Goal: Check status: Check status

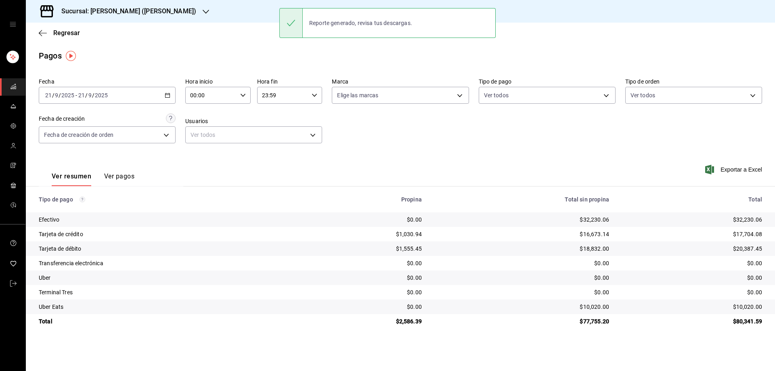
click at [42, 34] on icon "button" at bounding box center [43, 32] width 8 height 7
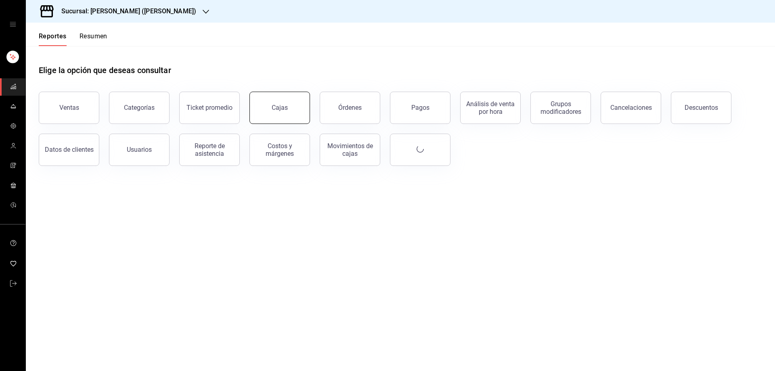
click at [282, 109] on div "Cajas" at bounding box center [280, 108] width 17 height 10
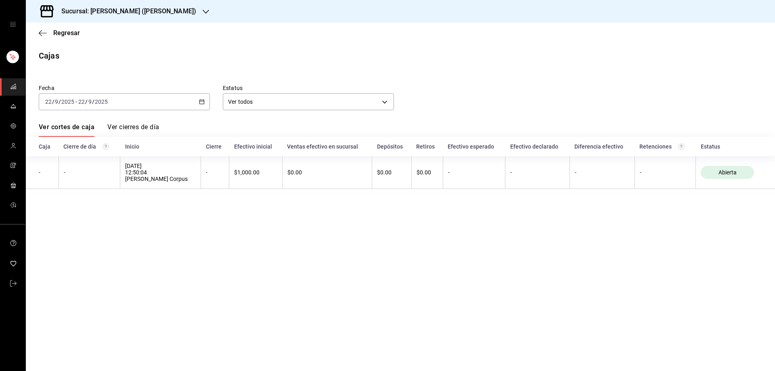
click at [200, 103] on icon "button" at bounding box center [202, 102] width 6 height 6
click at [84, 222] on li "Rango de fechas" at bounding box center [76, 217] width 75 height 18
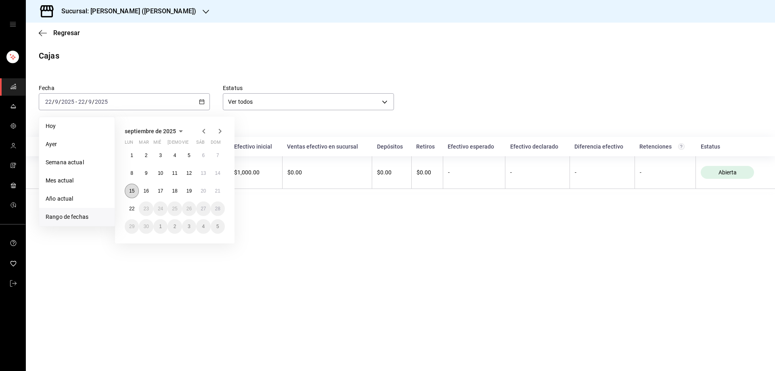
click at [131, 188] on abbr "15" at bounding box center [131, 191] width 5 height 6
click at [132, 188] on abbr "15" at bounding box center [131, 191] width 5 height 6
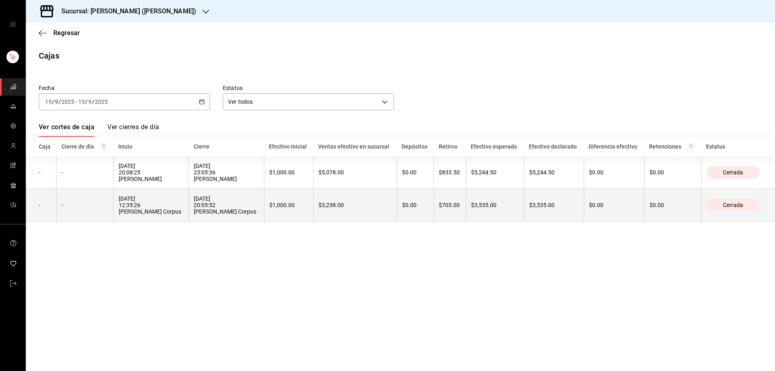
click at [89, 215] on th "-" at bounding box center [84, 205] width 57 height 33
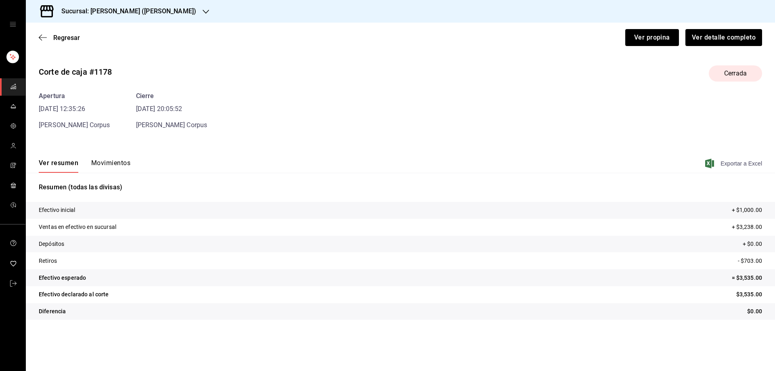
click at [713, 163] on icon "button" at bounding box center [709, 164] width 9 height 10
click at [119, 166] on button "Movimientos" at bounding box center [110, 166] width 39 height 14
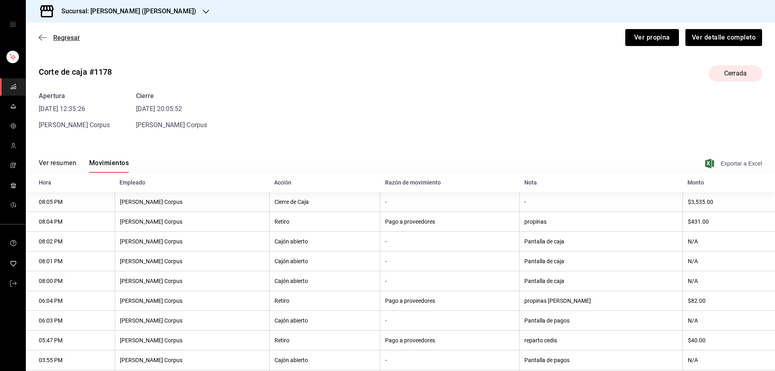
click at [43, 36] on icon "button" at bounding box center [43, 37] width 8 height 7
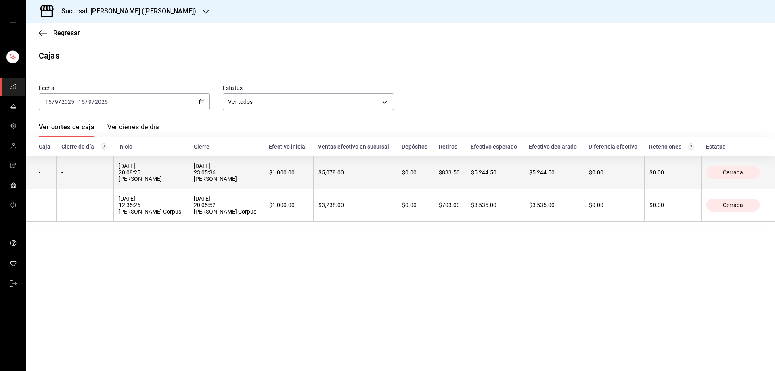
click at [92, 176] on div "-" at bounding box center [84, 172] width 47 height 6
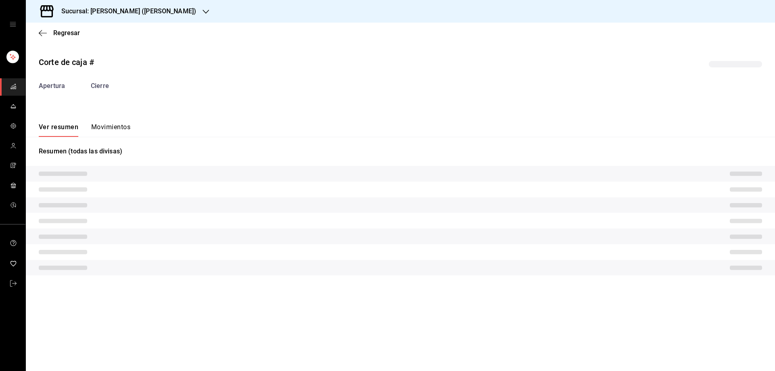
click at [113, 127] on button "Movimientos" at bounding box center [110, 130] width 39 height 14
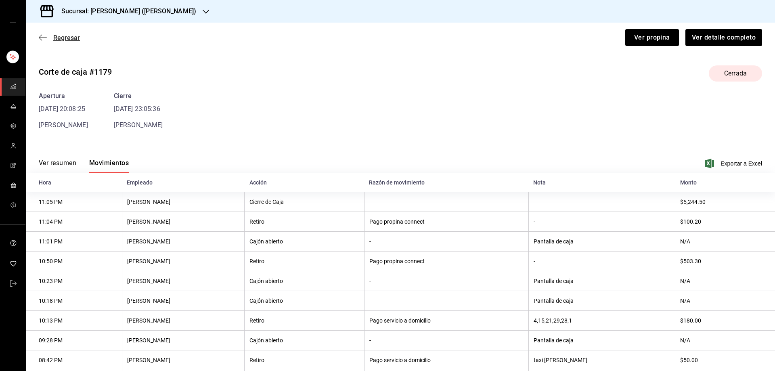
click at [40, 39] on icon "button" at bounding box center [43, 37] width 8 height 7
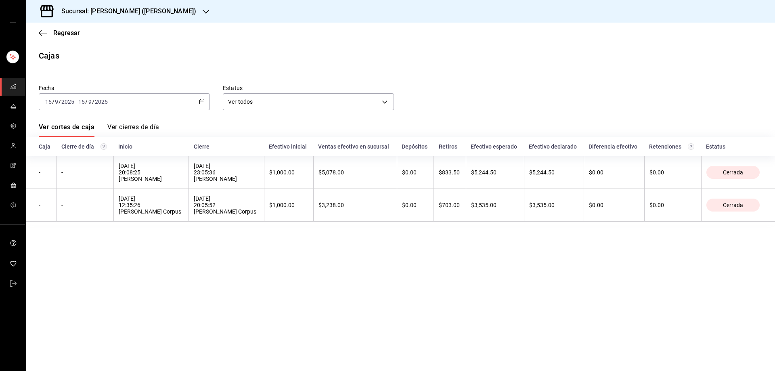
click at [200, 99] on \(Stroke\) "button" at bounding box center [200, 99] width 0 height 0
click at [80, 216] on span "Rango de fechas" at bounding box center [77, 217] width 63 height 8
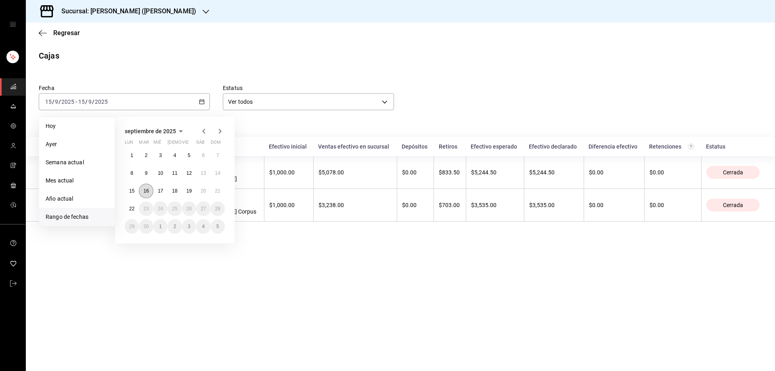
click at [145, 193] on abbr "16" at bounding box center [145, 191] width 5 height 6
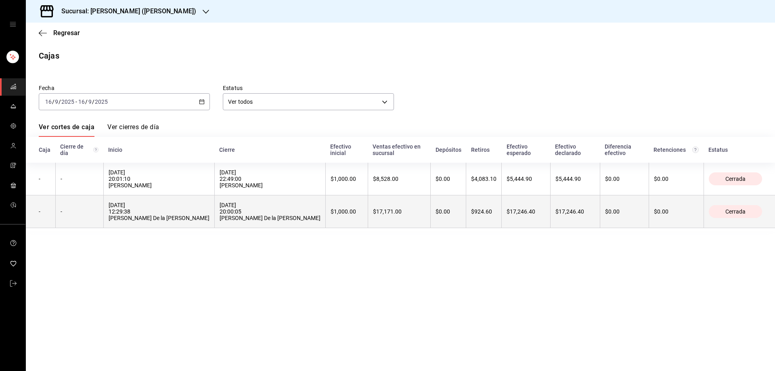
click at [98, 208] on div "-" at bounding box center [80, 211] width 38 height 6
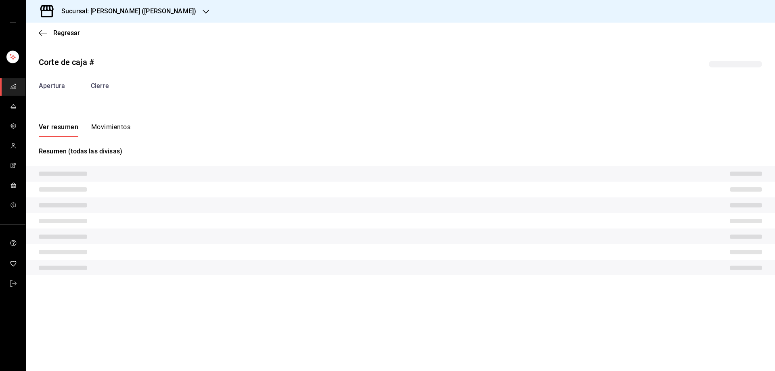
click at [111, 126] on button "Movimientos" at bounding box center [110, 130] width 39 height 14
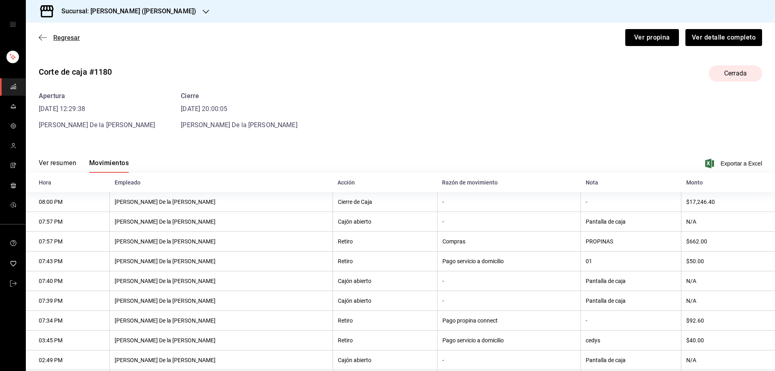
click at [42, 34] on span "Regresar" at bounding box center [59, 38] width 41 height 8
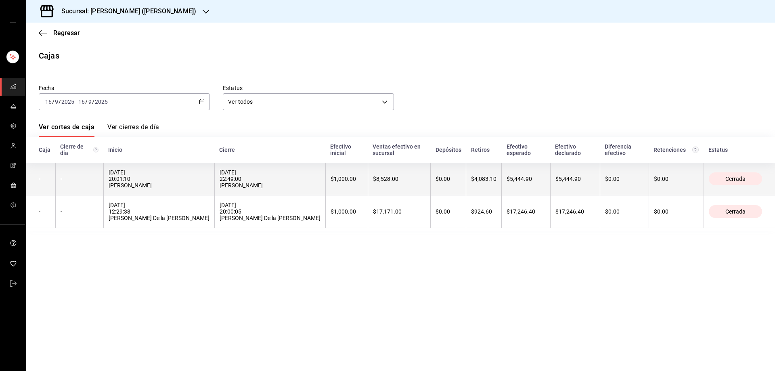
click at [100, 176] on th "-" at bounding box center [79, 179] width 48 height 33
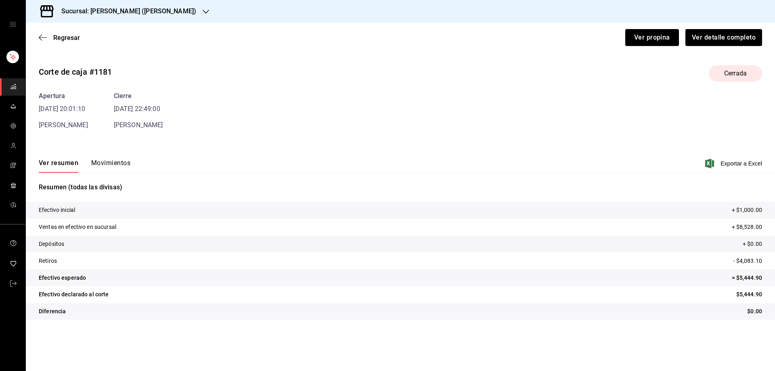
click at [124, 163] on button "Movimientos" at bounding box center [110, 166] width 39 height 14
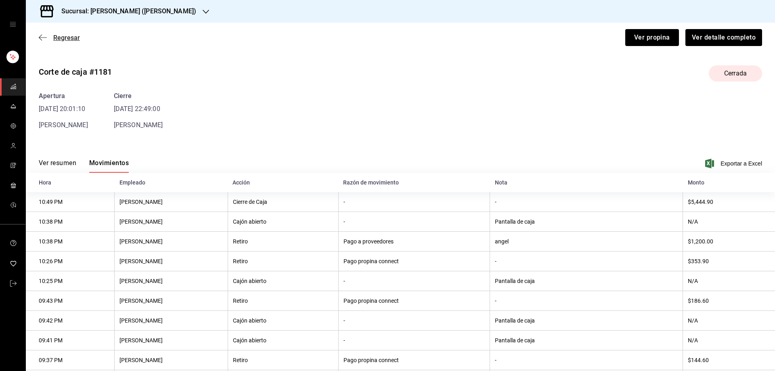
click at [41, 37] on icon "button" at bounding box center [43, 37] width 8 height 7
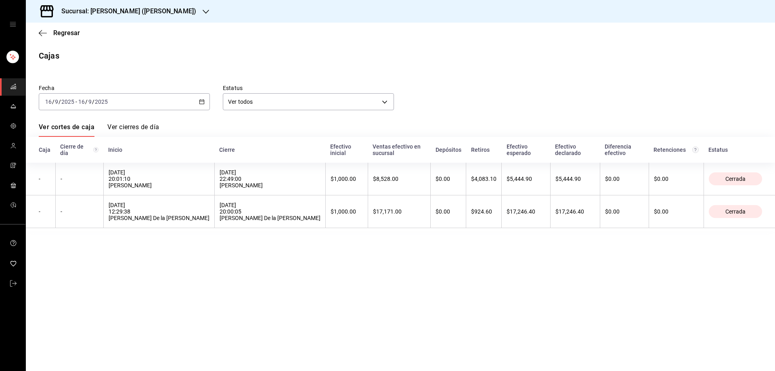
click at [202, 96] on div "[DATE] [DATE] - [DATE] [DATE]" at bounding box center [124, 101] width 171 height 17
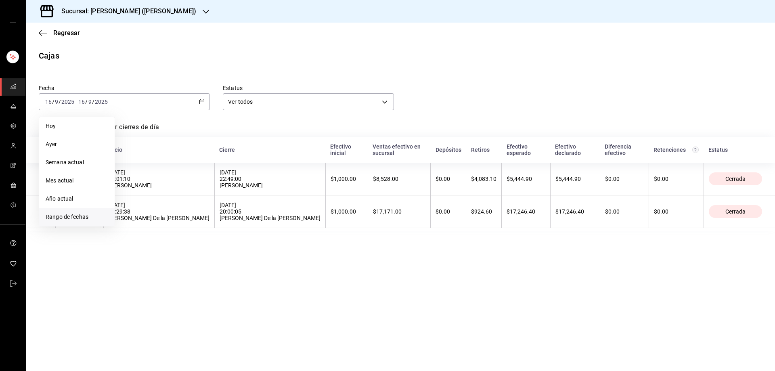
click at [87, 220] on span "Rango de fechas" at bounding box center [77, 217] width 63 height 8
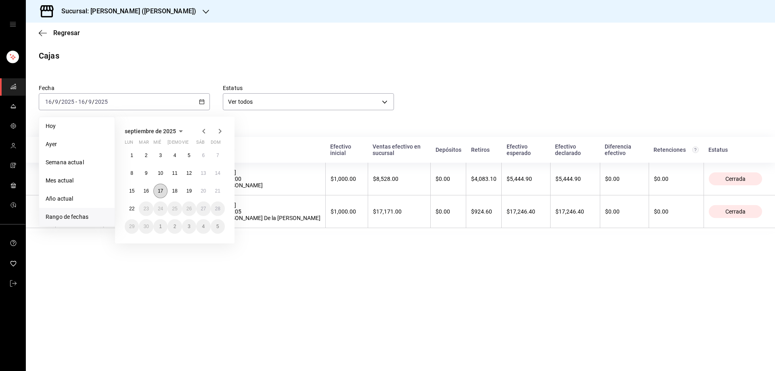
click at [161, 191] on abbr "17" at bounding box center [160, 191] width 5 height 6
click at [161, 190] on abbr "17" at bounding box center [160, 191] width 5 height 6
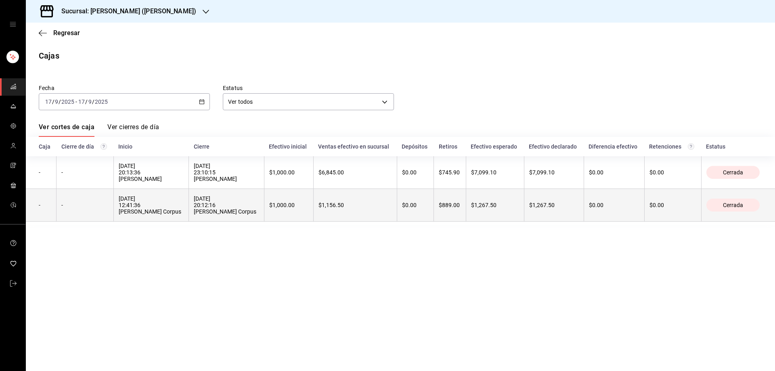
click at [87, 207] on th "-" at bounding box center [84, 205] width 57 height 33
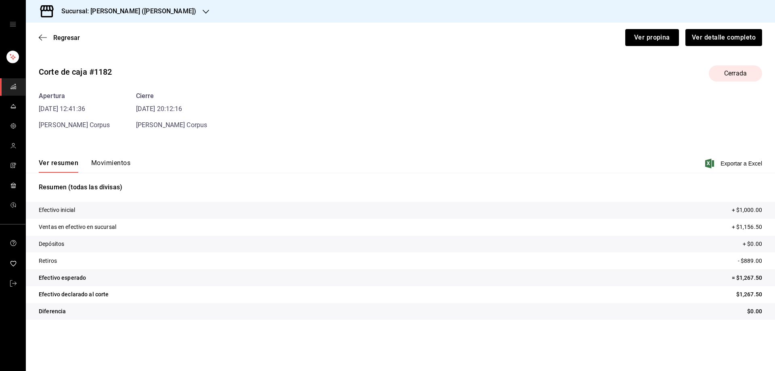
click at [110, 162] on button "Movimientos" at bounding box center [110, 166] width 39 height 14
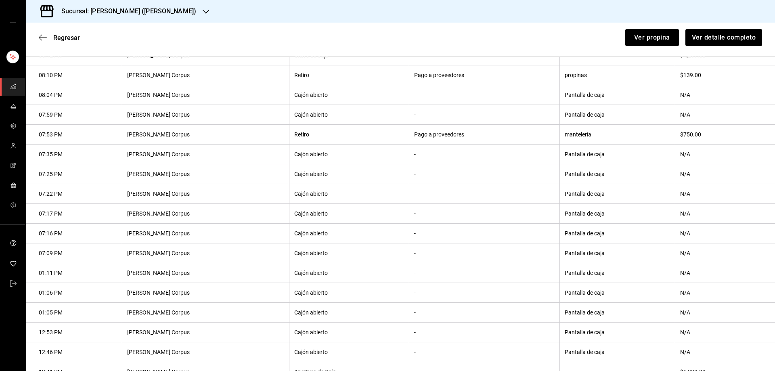
scroll to position [192, 0]
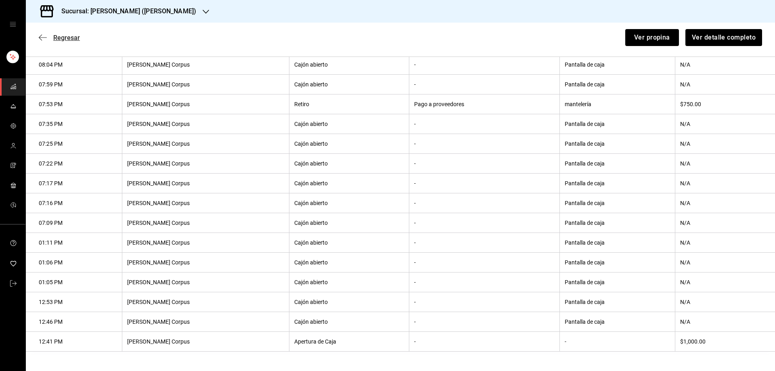
click at [47, 38] on span "Regresar" at bounding box center [59, 38] width 41 height 8
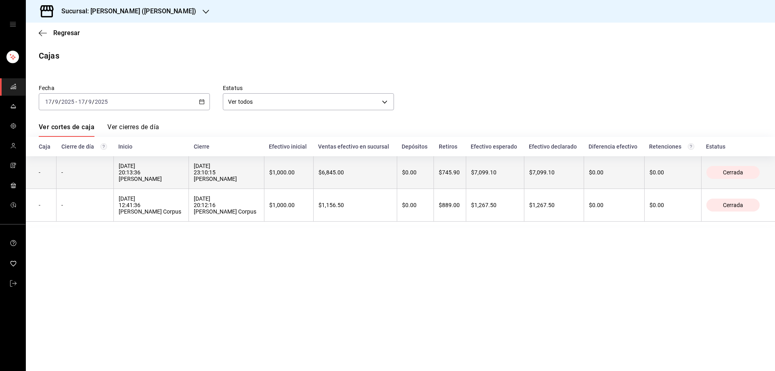
click at [174, 173] on div "[DATE] 20:13:36 [PERSON_NAME]" at bounding box center [151, 172] width 65 height 19
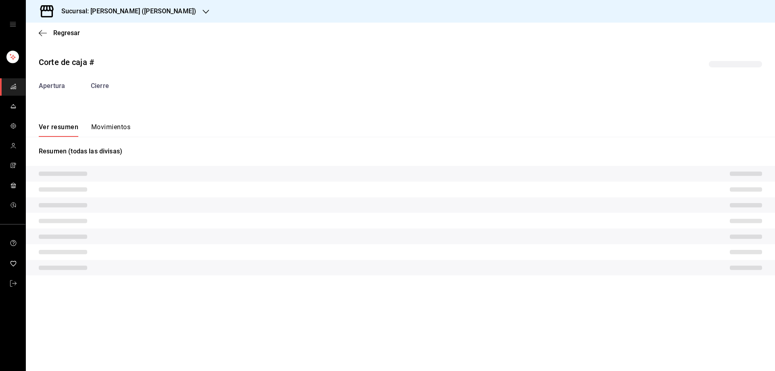
click at [114, 124] on button "Movimientos" at bounding box center [110, 130] width 39 height 14
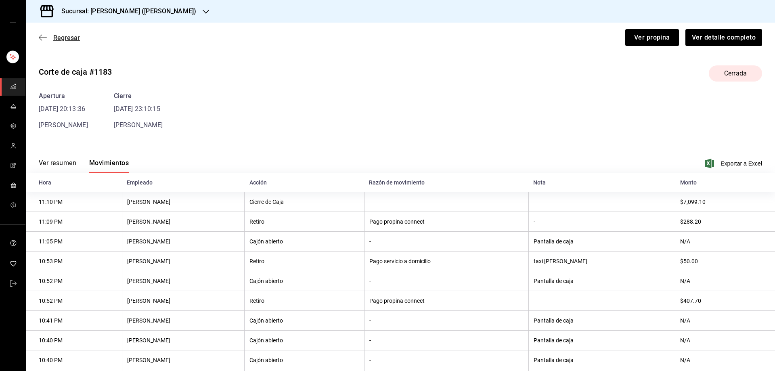
click at [42, 37] on icon "button" at bounding box center [43, 37] width 8 height 7
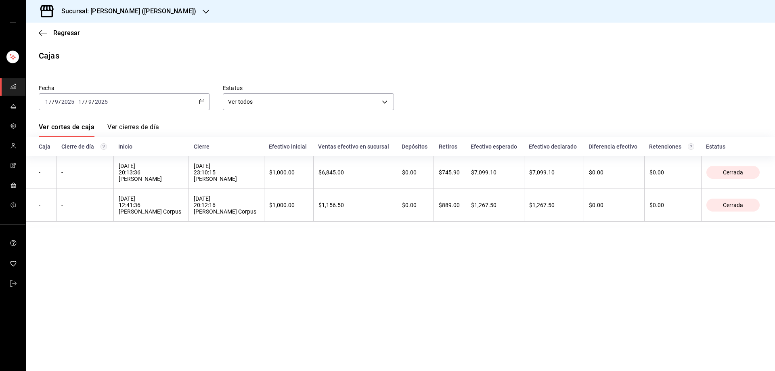
click at [197, 103] on div "[DATE] [DATE] - [DATE] [DATE]" at bounding box center [124, 101] width 171 height 17
click at [86, 213] on span "Rango de fechas" at bounding box center [77, 217] width 63 height 8
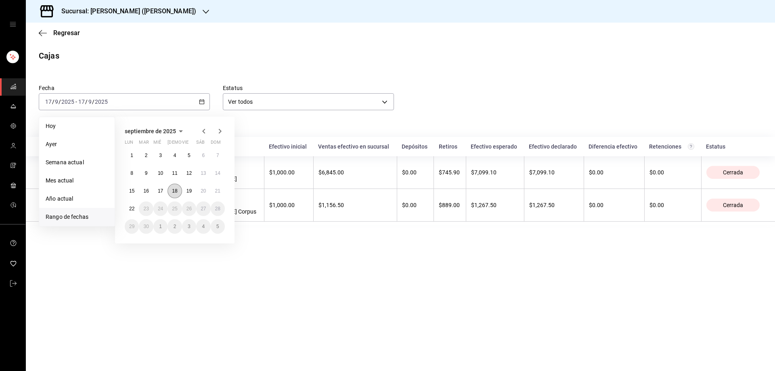
click at [177, 190] on abbr "18" at bounding box center [174, 191] width 5 height 6
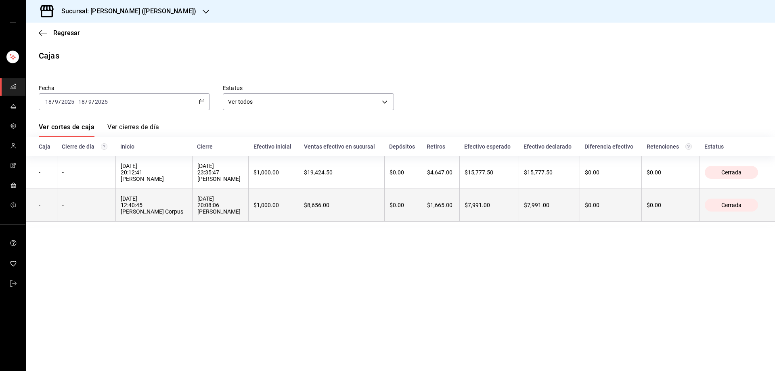
click at [86, 216] on th "-" at bounding box center [86, 205] width 59 height 33
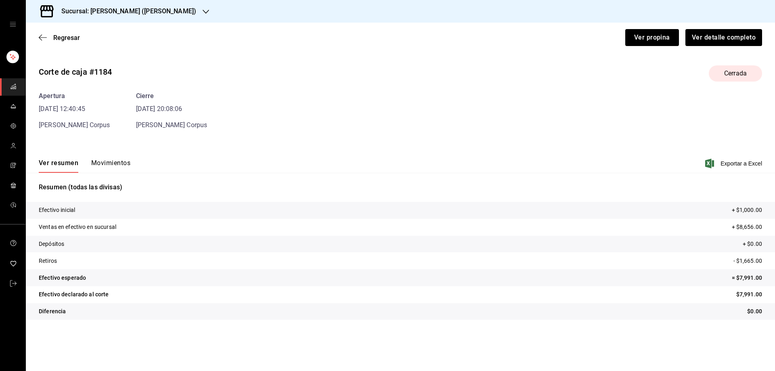
click at [114, 164] on button "Movimientos" at bounding box center [110, 166] width 39 height 14
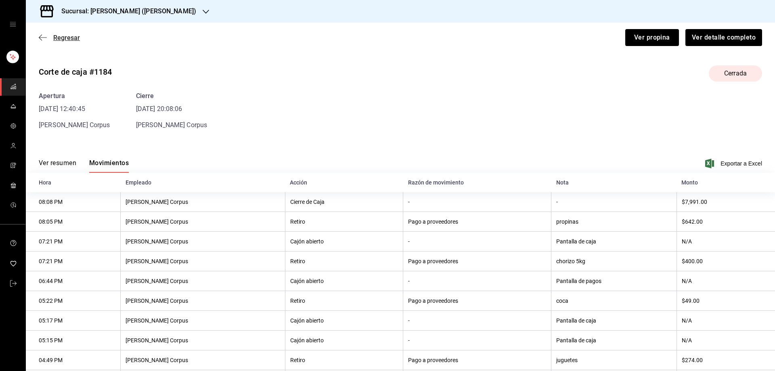
click at [41, 36] on icon "button" at bounding box center [40, 38] width 3 height 6
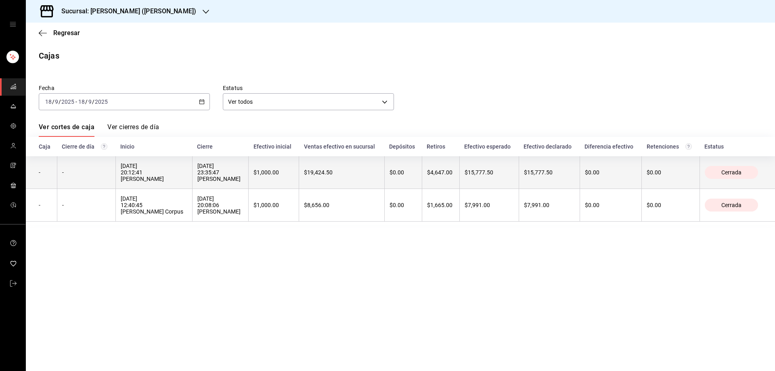
click at [136, 173] on div "[DATE] 20:12:41 [PERSON_NAME]" at bounding box center [154, 172] width 67 height 19
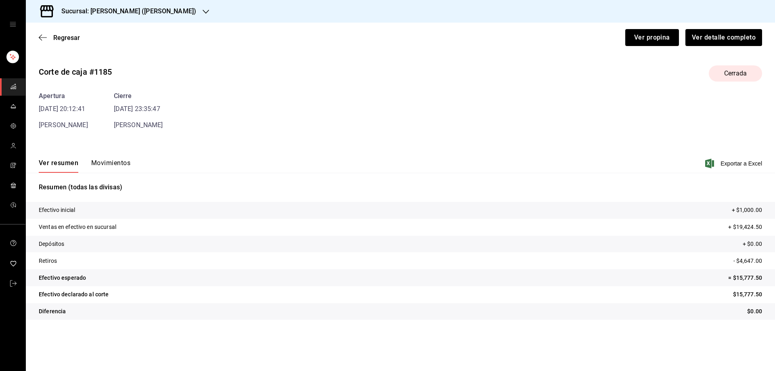
click at [122, 128] on span "[PERSON_NAME]" at bounding box center [138, 125] width 49 height 8
click at [116, 163] on button "Movimientos" at bounding box center [110, 166] width 39 height 14
click at [119, 161] on button "Movimientos" at bounding box center [110, 166] width 39 height 14
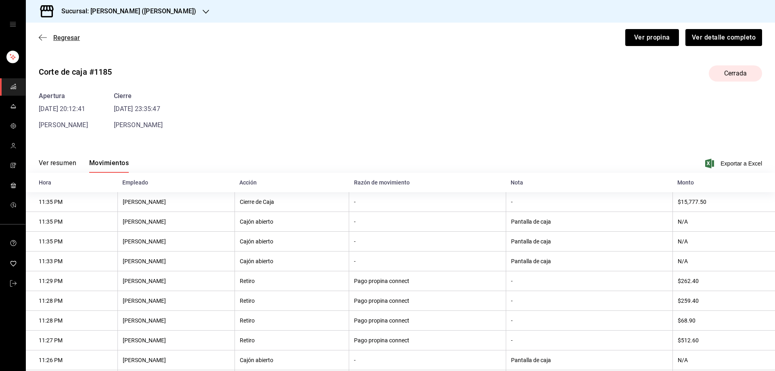
click at [42, 38] on icon "button" at bounding box center [43, 37] width 8 height 0
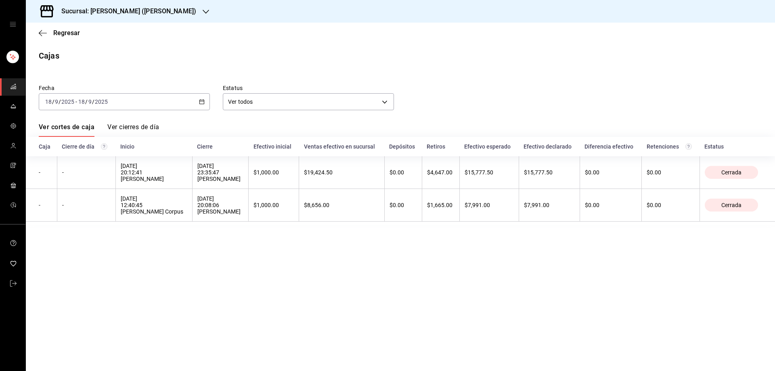
click at [199, 98] on div "[DATE] [DATE] - [DATE] [DATE]" at bounding box center [124, 101] width 171 height 17
click at [94, 215] on span "Rango de fechas" at bounding box center [77, 217] width 63 height 8
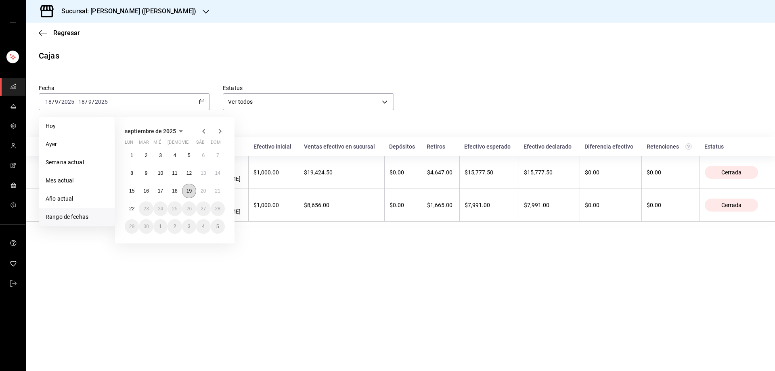
click at [188, 191] on abbr "19" at bounding box center [188, 191] width 5 height 6
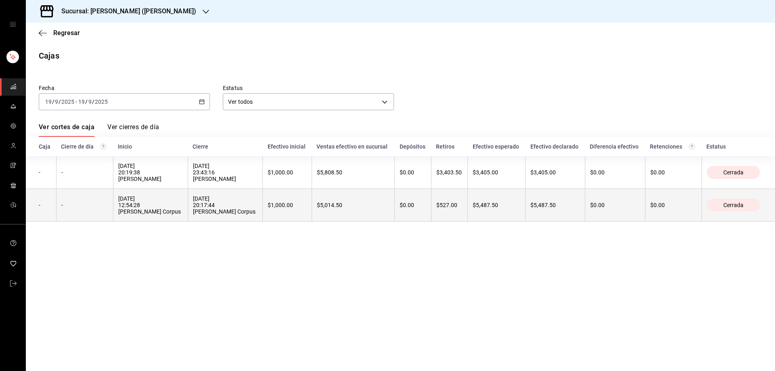
click at [97, 208] on div "-" at bounding box center [84, 205] width 47 height 6
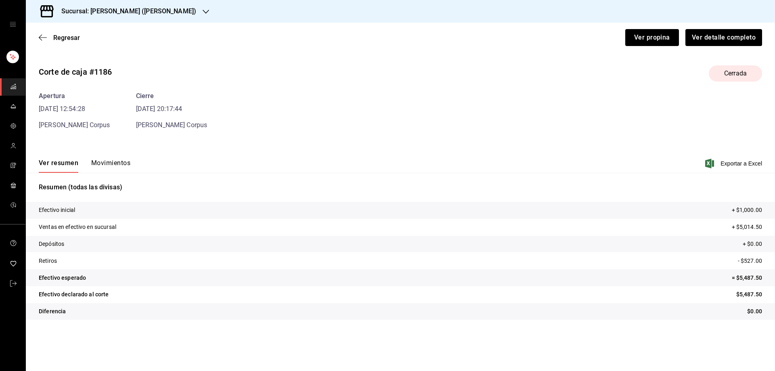
click at [115, 162] on button "Movimientos" at bounding box center [110, 166] width 39 height 14
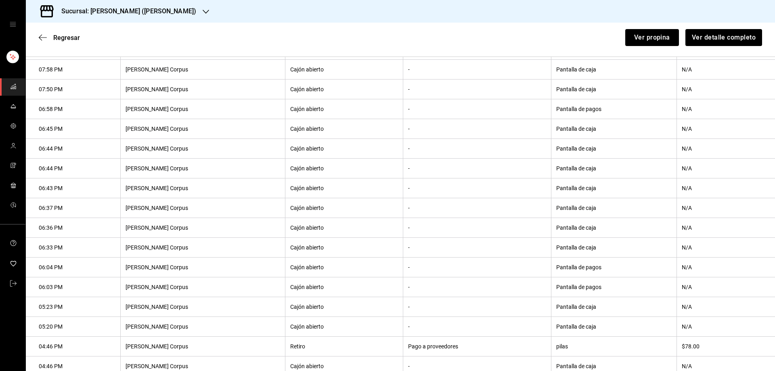
scroll to position [86, 0]
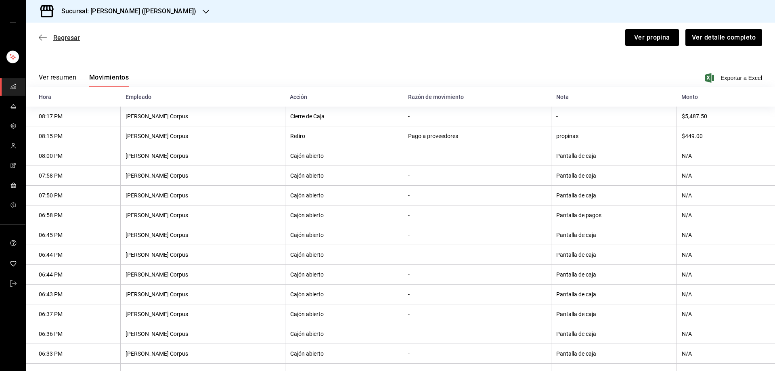
click at [47, 38] on span "Regresar" at bounding box center [59, 38] width 41 height 8
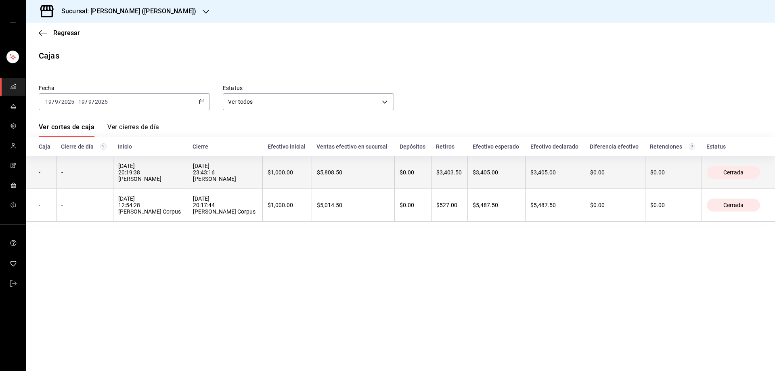
click at [153, 182] on div "[DATE] 20:19:38 [PERSON_NAME]" at bounding box center [150, 172] width 65 height 19
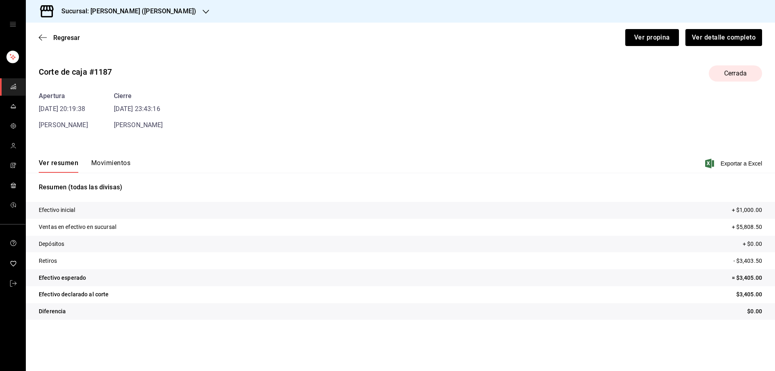
click at [118, 160] on button "Movimientos" at bounding box center [110, 166] width 39 height 14
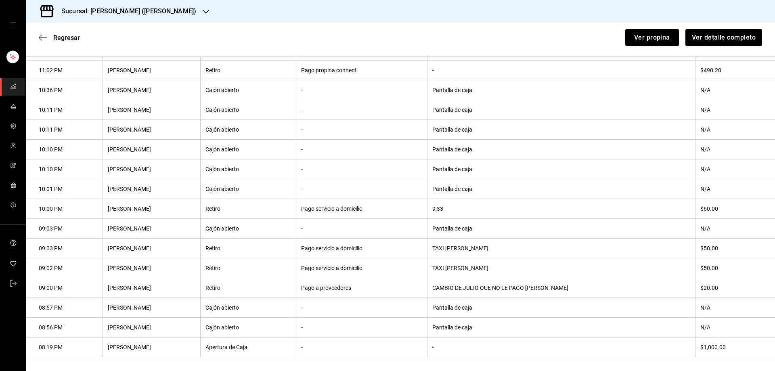
scroll to position [409, 0]
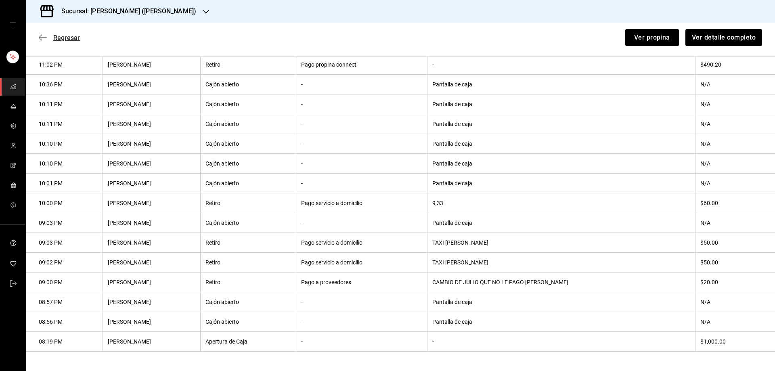
click at [42, 38] on icon "button" at bounding box center [43, 37] width 8 height 7
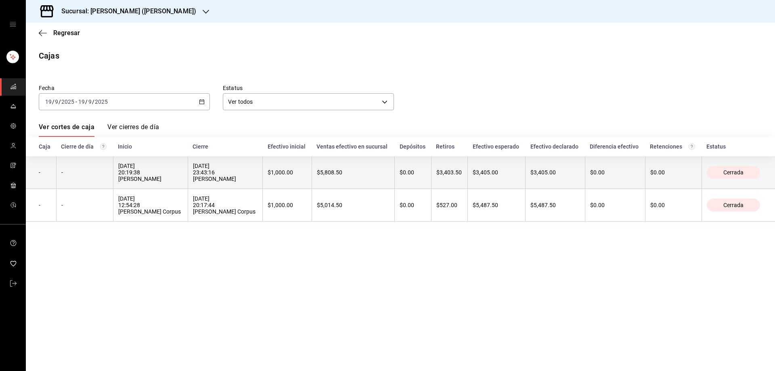
click at [156, 180] on div "[DATE] 20:19:38 [PERSON_NAME]" at bounding box center [150, 172] width 65 height 19
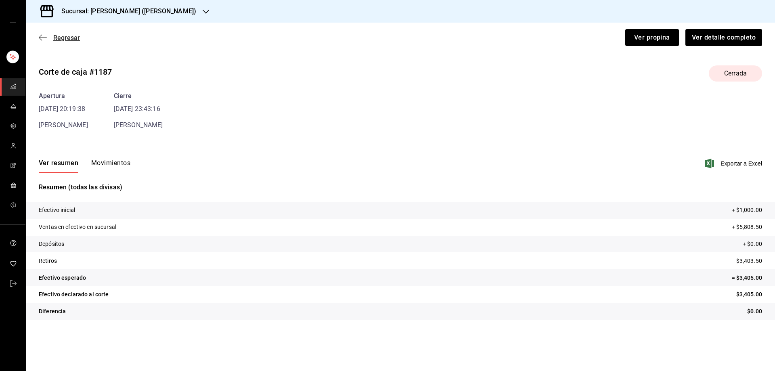
click at [42, 34] on icon "button" at bounding box center [43, 37] width 8 height 7
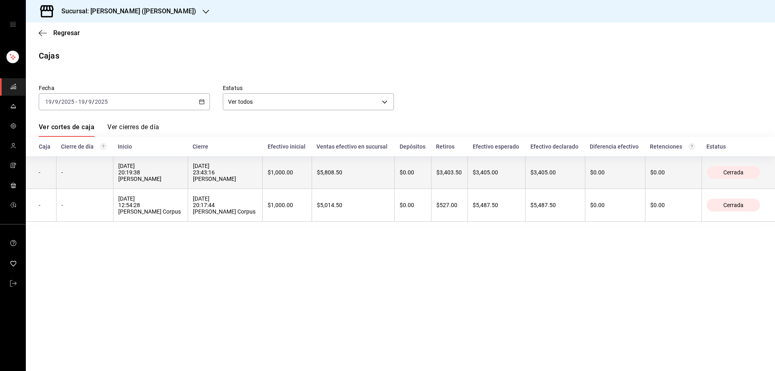
click at [126, 175] on div "[DATE] 20:19:38 [PERSON_NAME]" at bounding box center [150, 172] width 65 height 19
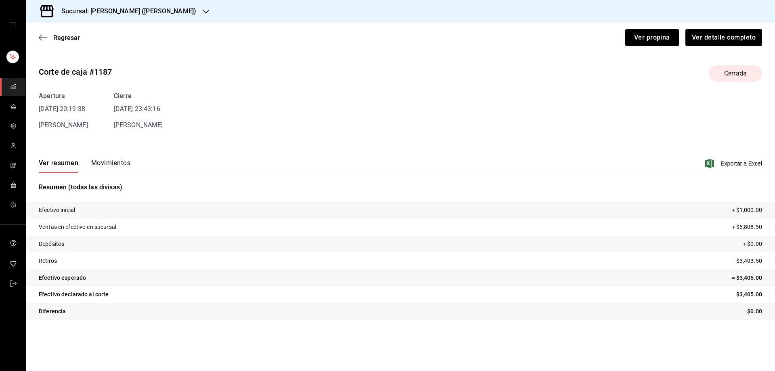
click at [109, 162] on button "Movimientos" at bounding box center [110, 166] width 39 height 14
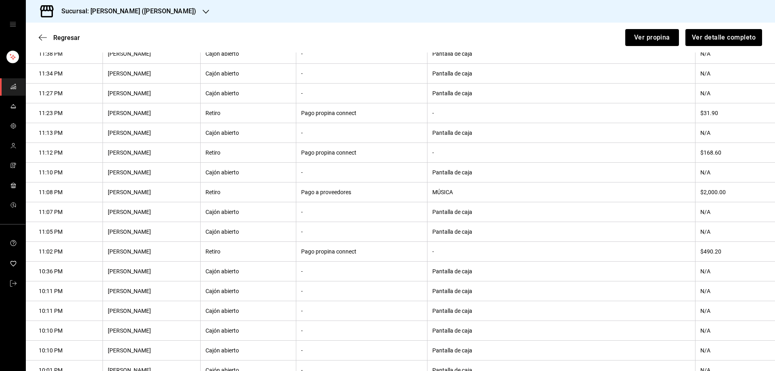
scroll to position [6, 0]
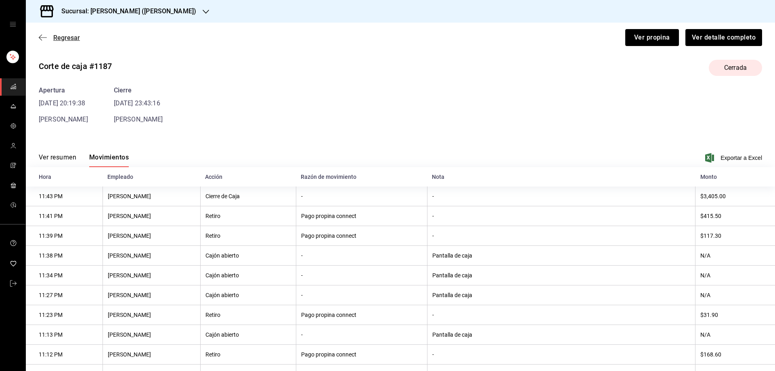
click at [41, 36] on icon "button" at bounding box center [40, 38] width 3 height 6
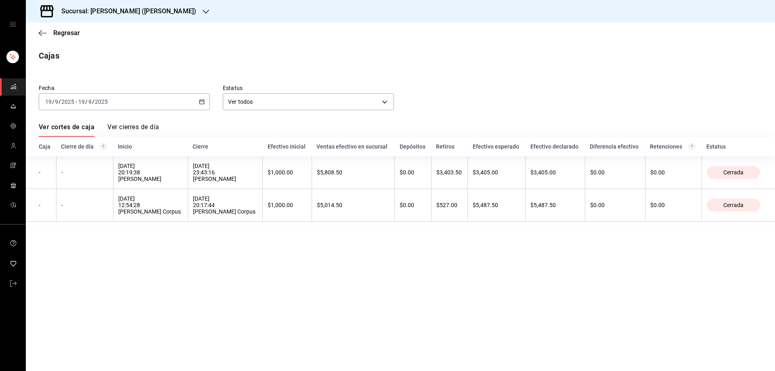
click at [446, 279] on main "Regresar Cajas Fecha [DATE] [DATE] - [DATE] [DATE] Estatus Ver todos ALL Ver co…" at bounding box center [400, 197] width 749 height 348
click at [198, 99] on div "[DATE] [DATE] - [DATE] [DATE]" at bounding box center [124, 101] width 171 height 17
click at [89, 216] on span "Rango de fechas" at bounding box center [77, 217] width 63 height 8
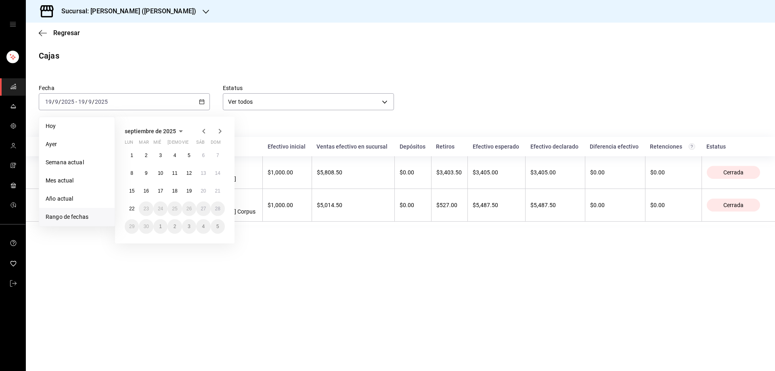
click at [73, 215] on span "Rango de fechas" at bounding box center [77, 217] width 63 height 8
click at [206, 192] on button "20" at bounding box center [203, 191] width 14 height 15
click at [204, 190] on abbr "20" at bounding box center [203, 191] width 5 height 6
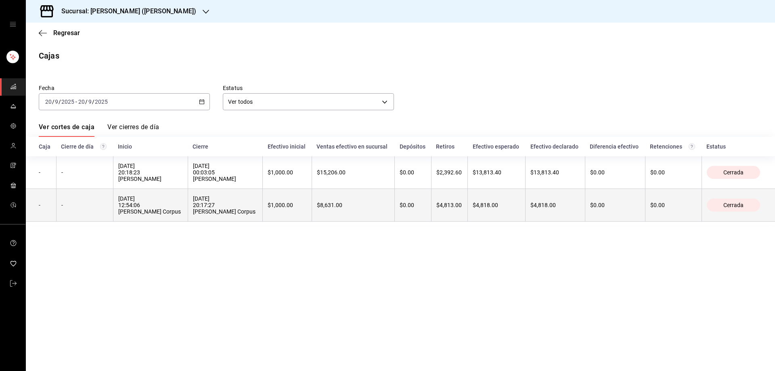
click at [82, 208] on div "-" at bounding box center [84, 205] width 47 height 6
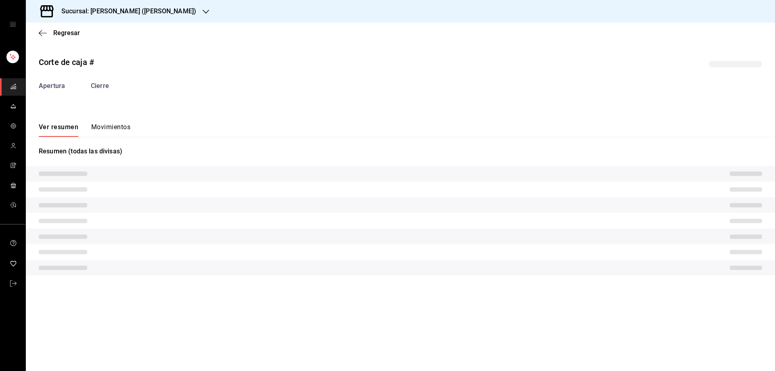
click at [111, 129] on button "Movimientos" at bounding box center [110, 130] width 39 height 14
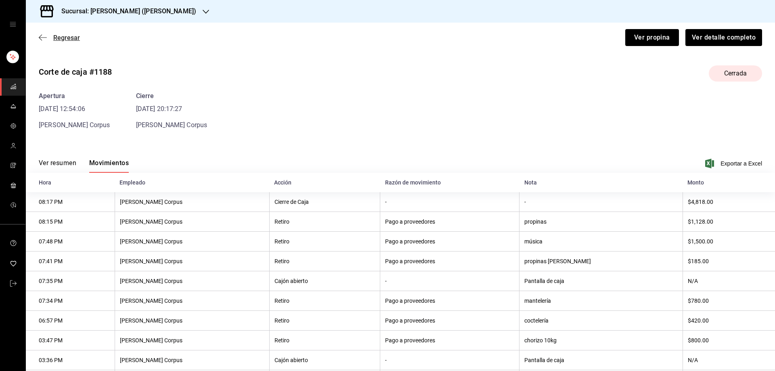
click at [42, 38] on icon "button" at bounding box center [43, 37] width 8 height 7
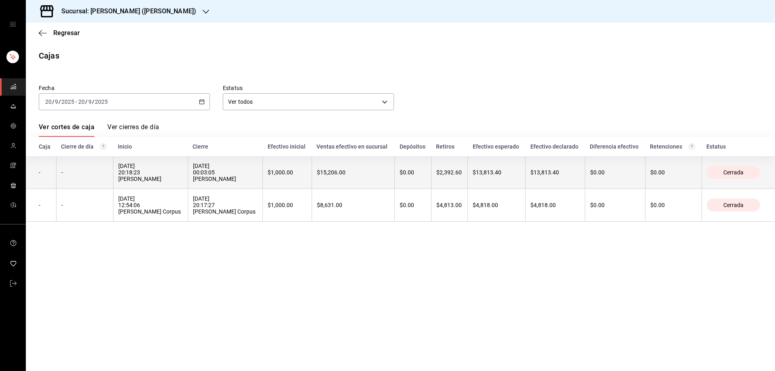
click at [94, 176] on div "-" at bounding box center [84, 172] width 47 height 6
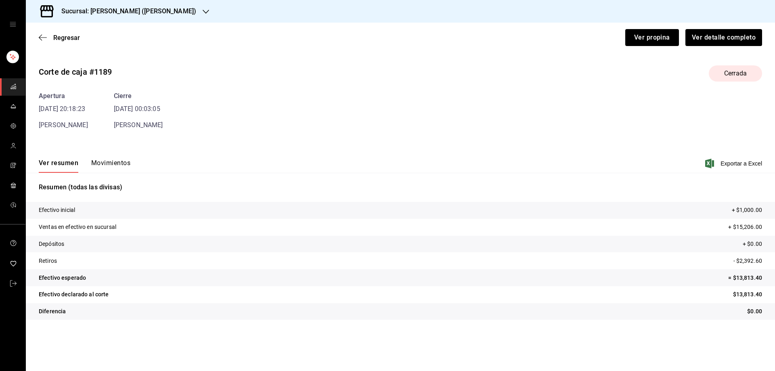
click at [112, 165] on button "Movimientos" at bounding box center [110, 166] width 39 height 14
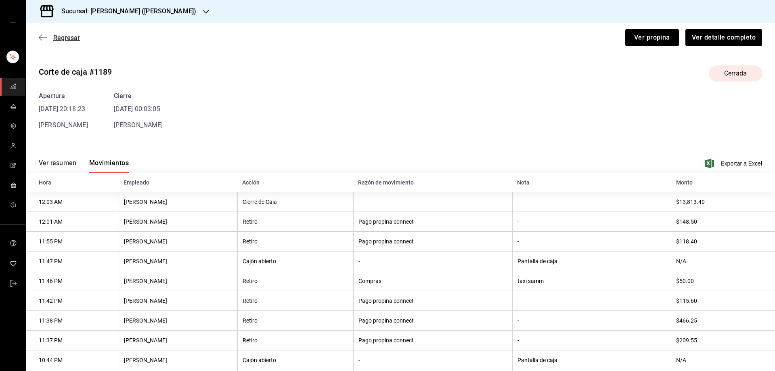
click at [42, 38] on icon "button" at bounding box center [43, 37] width 8 height 7
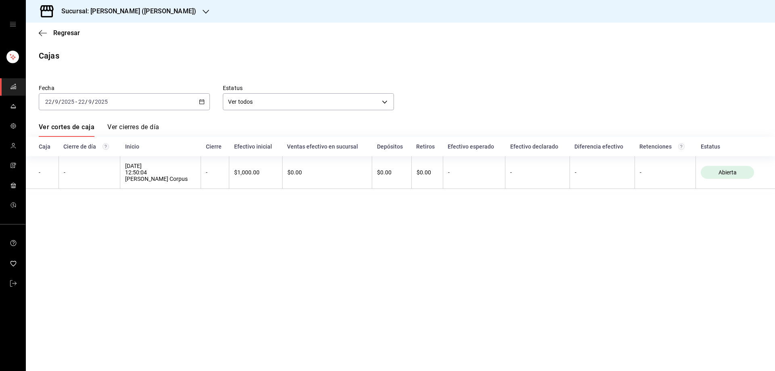
click at [203, 102] on icon "button" at bounding box center [202, 102] width 6 height 6
click at [88, 220] on span "Rango de fechas" at bounding box center [77, 217] width 63 height 8
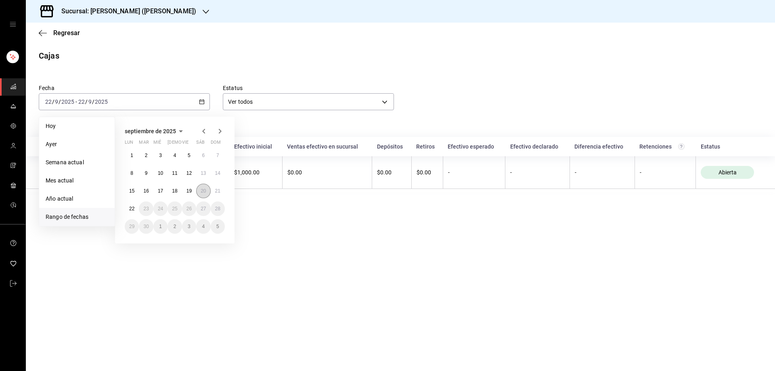
click at [202, 191] on abbr "20" at bounding box center [203, 191] width 5 height 6
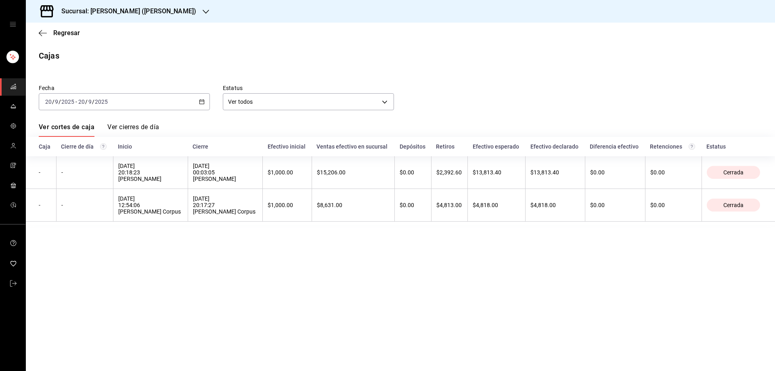
click at [207, 98] on div "[DATE] [DATE] - [DATE] [DATE]" at bounding box center [124, 101] width 171 height 17
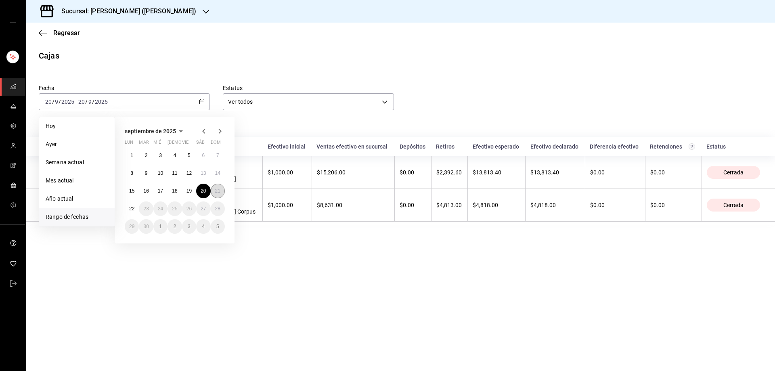
click at [217, 192] on abbr "21" at bounding box center [217, 191] width 5 height 6
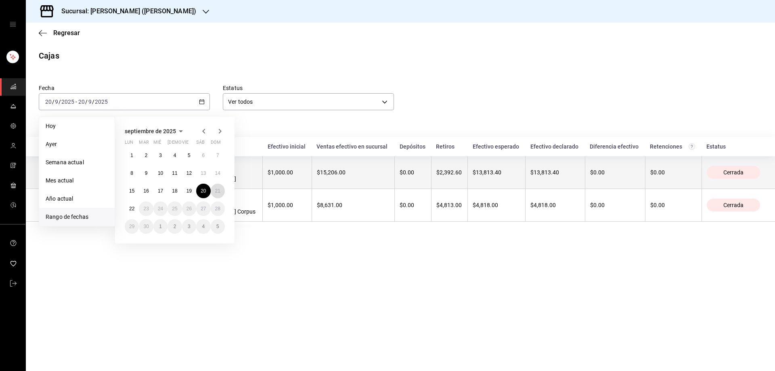
click at [215, 194] on abbr "21" at bounding box center [217, 191] width 5 height 6
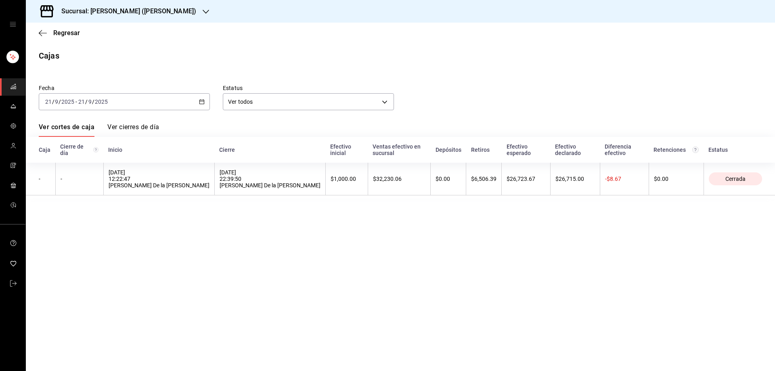
click at [201, 100] on icon "button" at bounding box center [202, 102] width 6 height 6
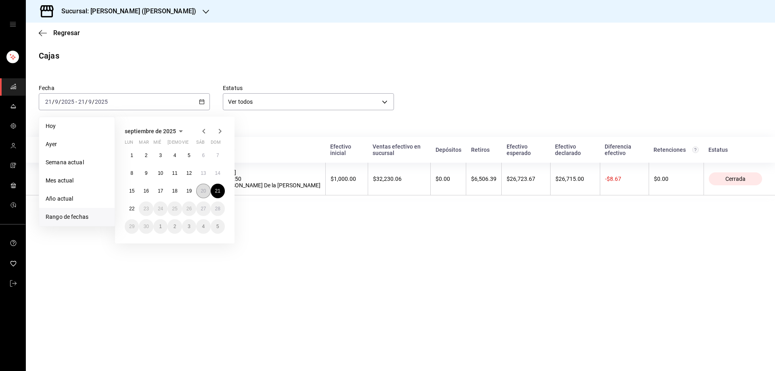
click at [205, 191] on abbr "20" at bounding box center [203, 191] width 5 height 6
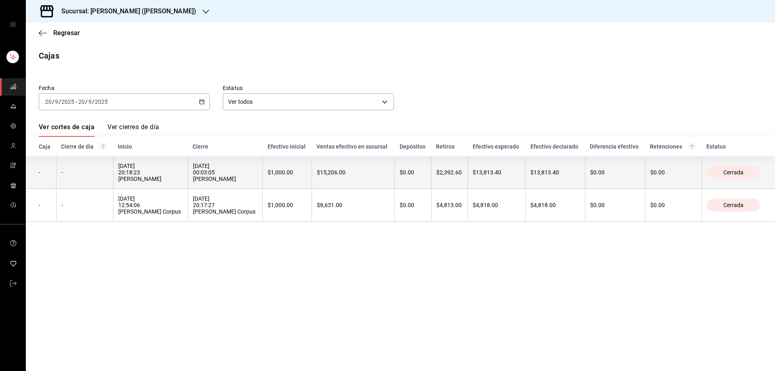
click at [138, 181] on div "[DATE] 20:18:23 [PERSON_NAME]" at bounding box center [150, 172] width 65 height 19
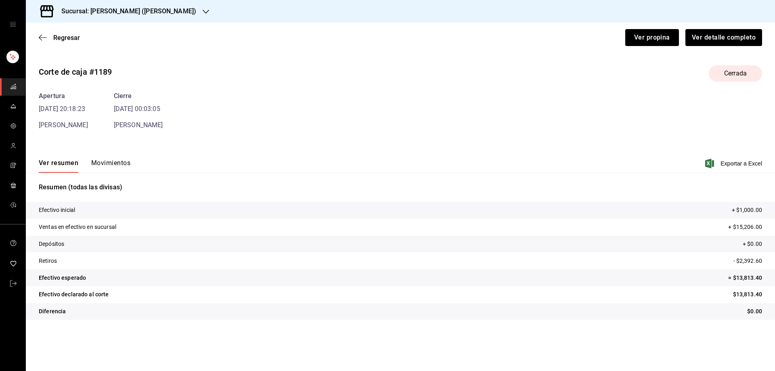
click at [116, 161] on button "Movimientos" at bounding box center [110, 166] width 39 height 14
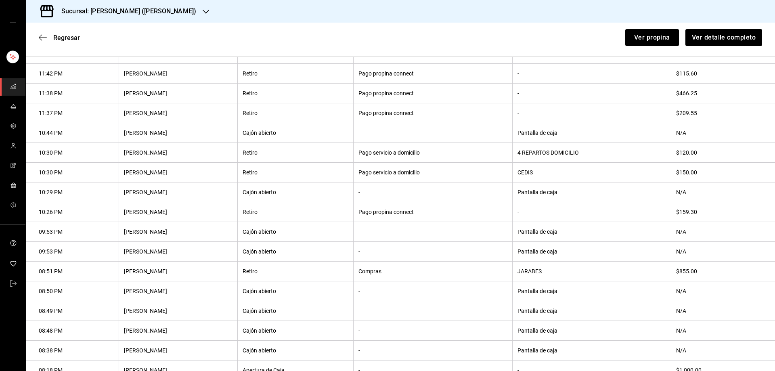
scroll to position [271, 0]
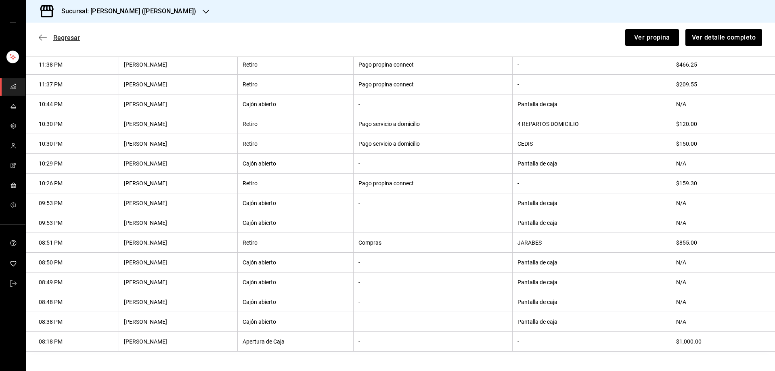
click at [45, 38] on icon "button" at bounding box center [43, 37] width 8 height 7
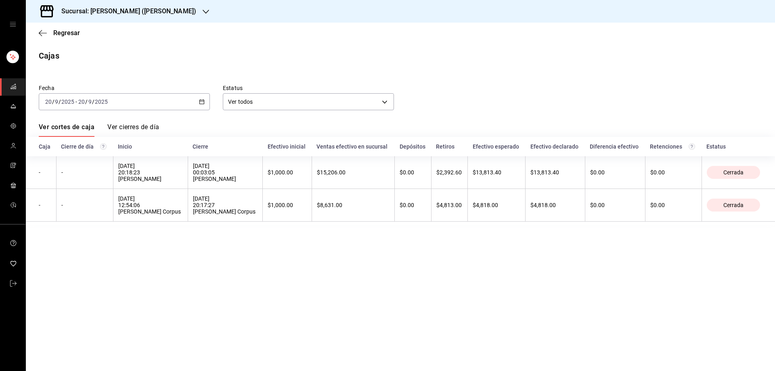
click at [198, 104] on div "[DATE] [DATE] - [DATE] [DATE]" at bounding box center [124, 101] width 171 height 17
click at [84, 215] on span "Rango de fechas" at bounding box center [77, 217] width 63 height 8
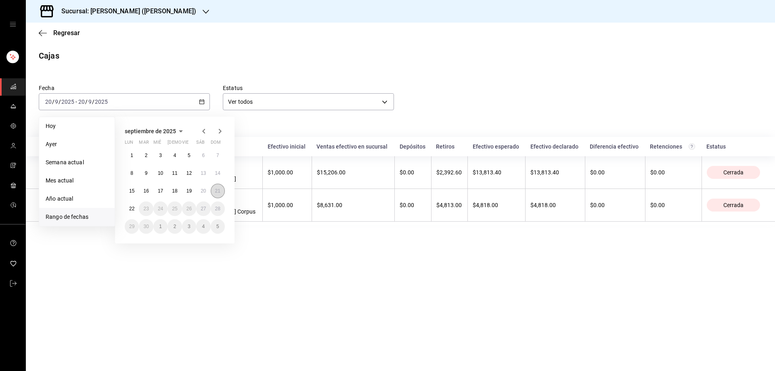
click at [216, 192] on abbr "21" at bounding box center [217, 191] width 5 height 6
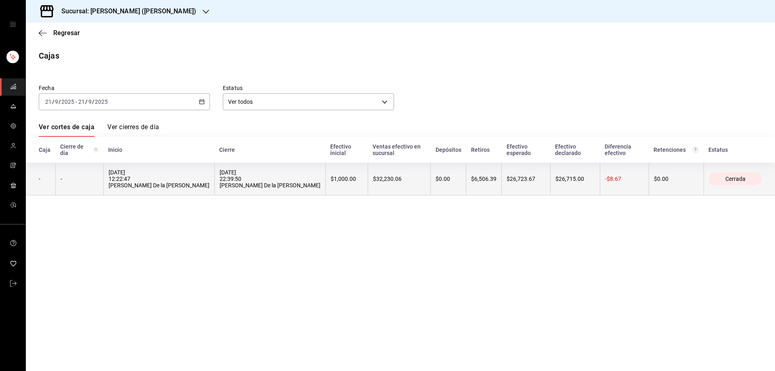
click at [130, 175] on div "[DATE] 12:22:47 [PERSON_NAME] De la [PERSON_NAME]" at bounding box center [159, 178] width 101 height 19
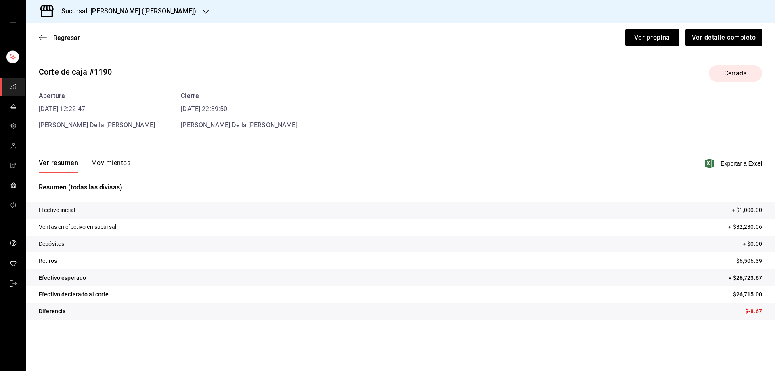
click at [121, 126] on div "Apertura [DATE] 12:22:47 [PERSON_NAME] De la [PERSON_NAME] Cierre [DATE] 22:39:…" at bounding box center [400, 110] width 723 height 39
click at [122, 163] on button "Movimientos" at bounding box center [110, 166] width 39 height 14
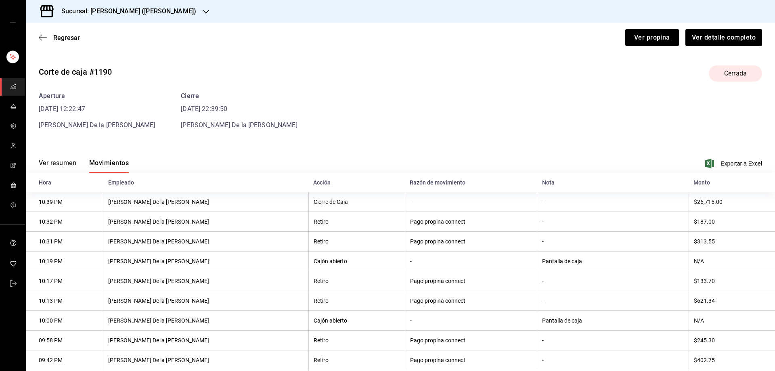
click at [122, 163] on button "Movimientos" at bounding box center [109, 166] width 40 height 14
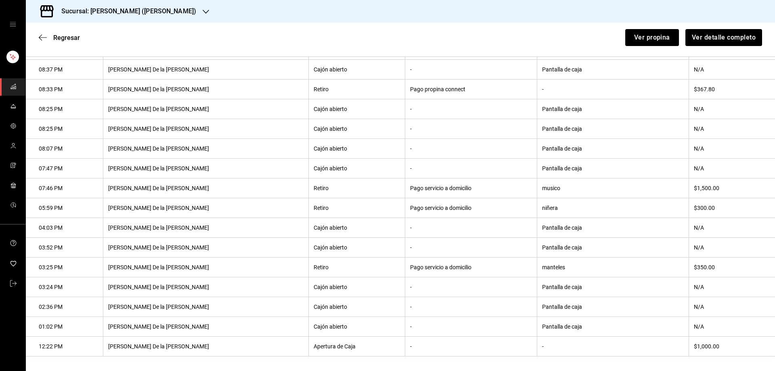
scroll to position [449, 0]
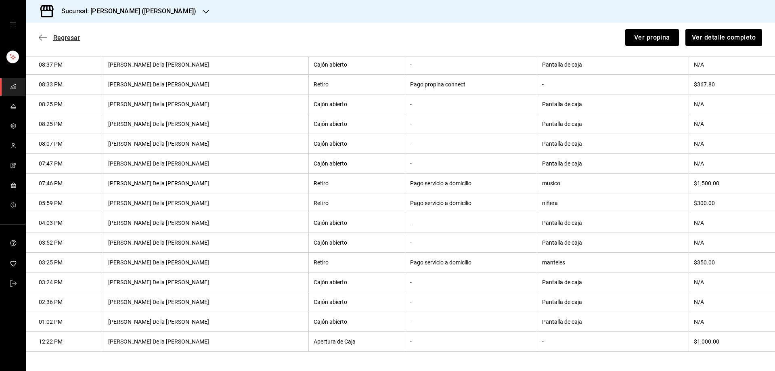
click at [40, 40] on icon "button" at bounding box center [43, 37] width 8 height 7
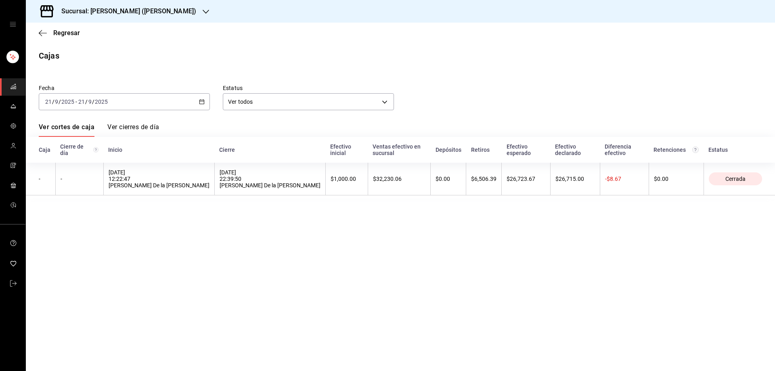
click at [356, 279] on main "Regresar Cajas Fecha [DATE] [DATE] - [DATE] [DATE] Estatus Ver todos ALL Ver co…" at bounding box center [400, 197] width 749 height 348
